Goal: Task Accomplishment & Management: Use online tool/utility

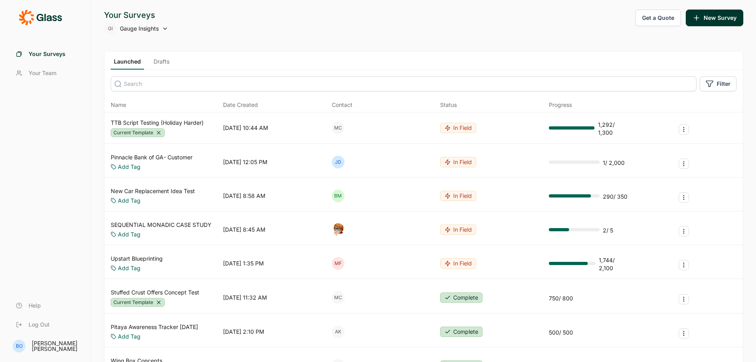
click at [183, 191] on link "New Car Replacement Idea Test" at bounding box center [153, 191] width 84 height 8
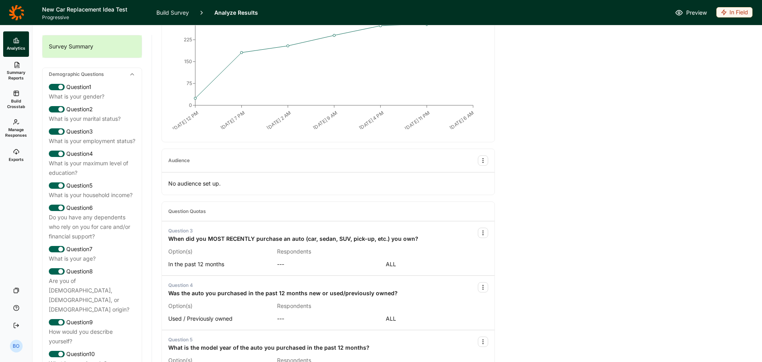
scroll to position [119, 0]
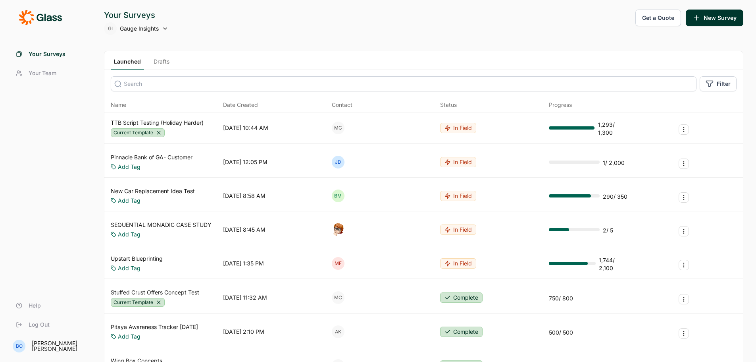
click at [181, 190] on link "New Car Replacement Idea Test" at bounding box center [153, 191] width 84 height 8
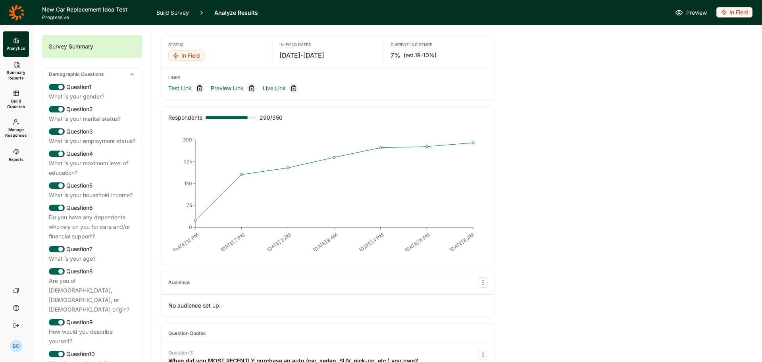
click at [18, 70] on span "Summary Reports" at bounding box center [15, 74] width 19 height 11
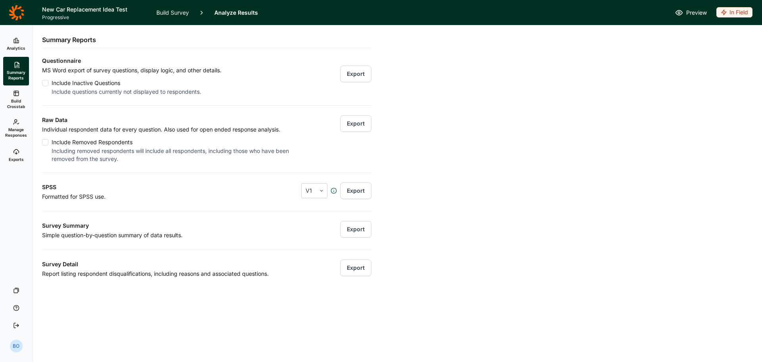
click at [21, 155] on link "Exports" at bounding box center [16, 155] width 26 height 25
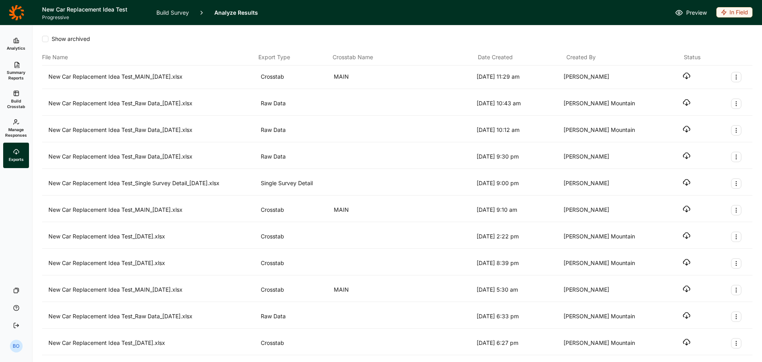
click at [683, 103] on icon "button" at bounding box center [687, 102] width 8 height 8
